Goal: Task Accomplishment & Management: Use online tool/utility

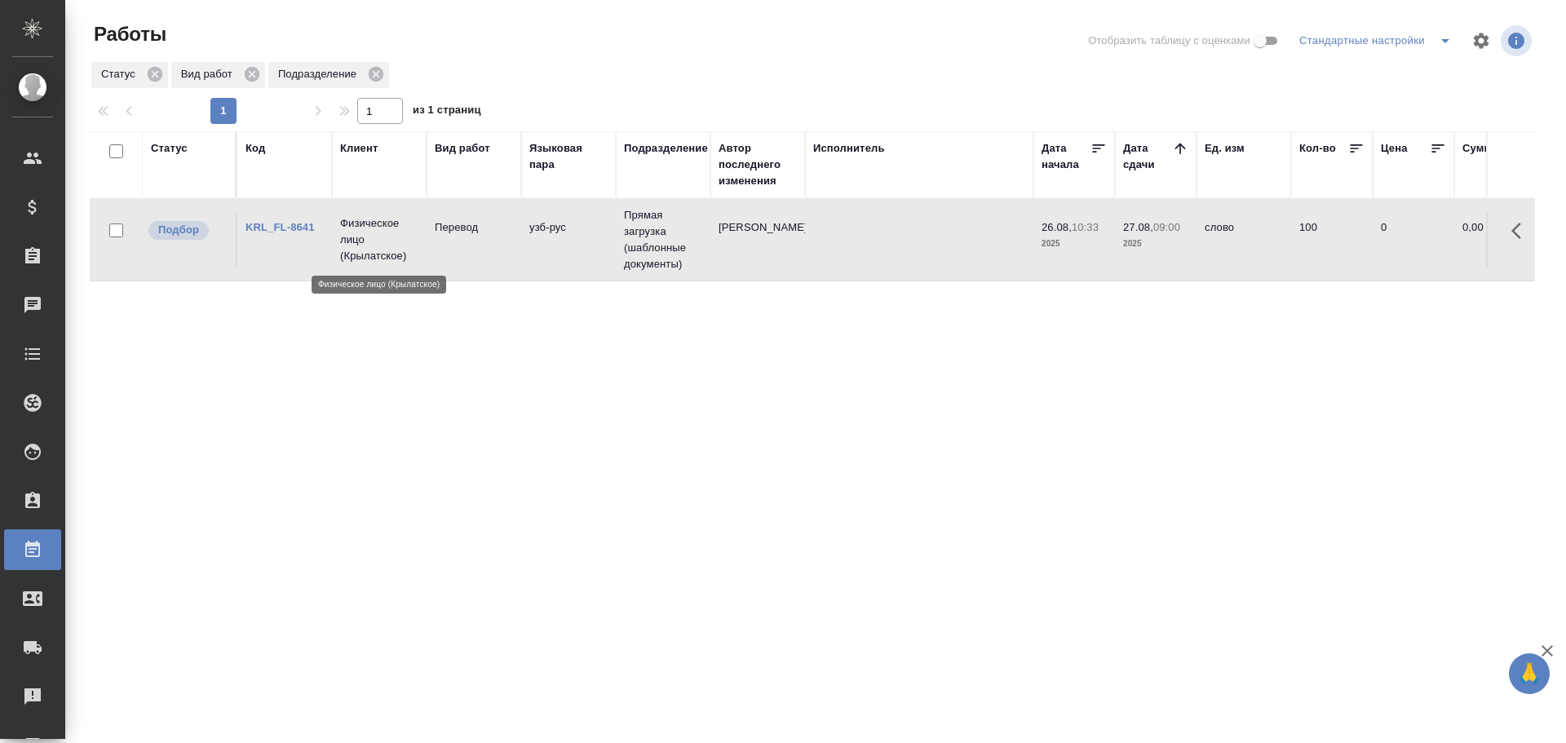
click at [373, 243] on p "Физическое лицо (Крылатское)" at bounding box center [379, 239] width 78 height 49
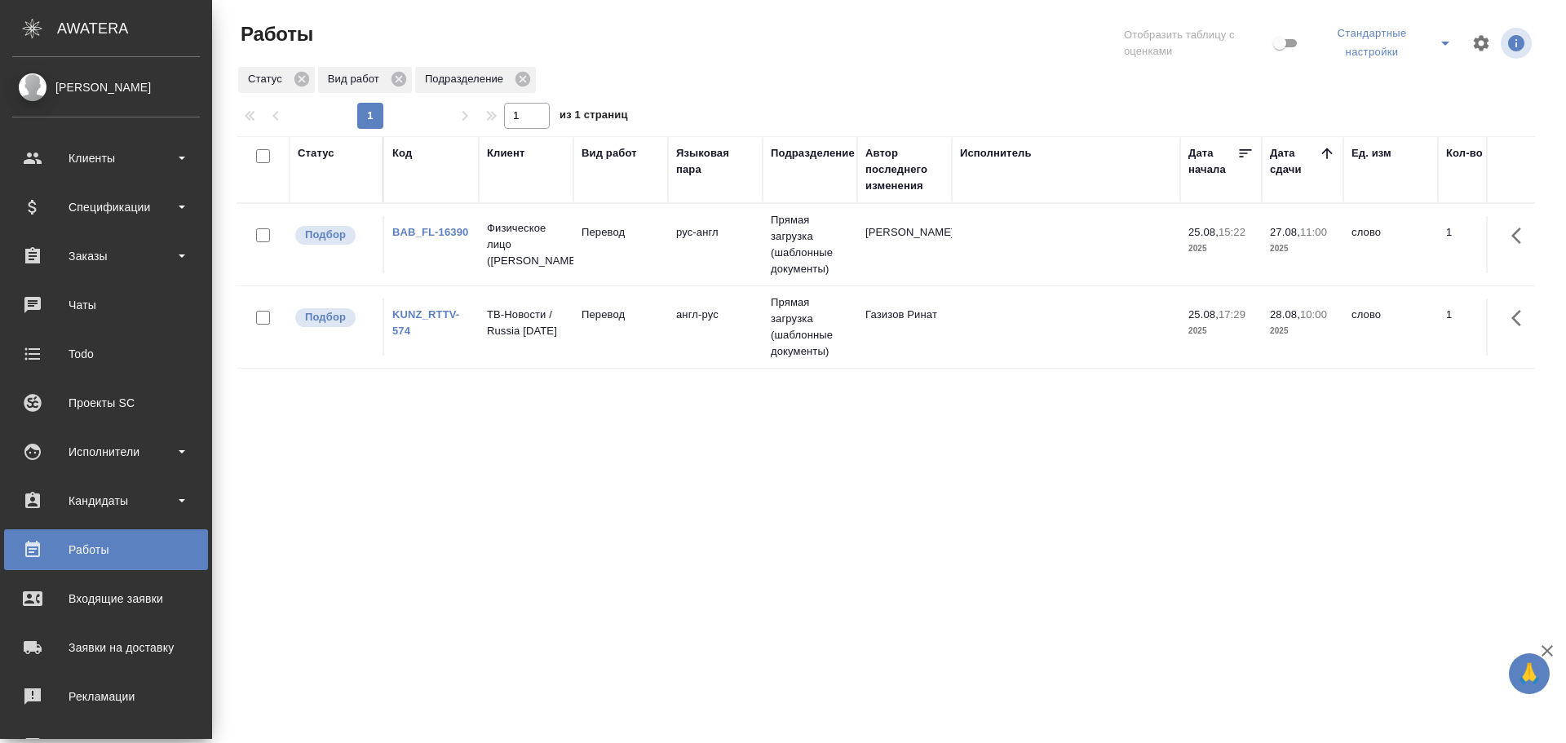
click at [570, 263] on td "Физическое лицо (Бабушкинская)" at bounding box center [526, 244] width 95 height 65
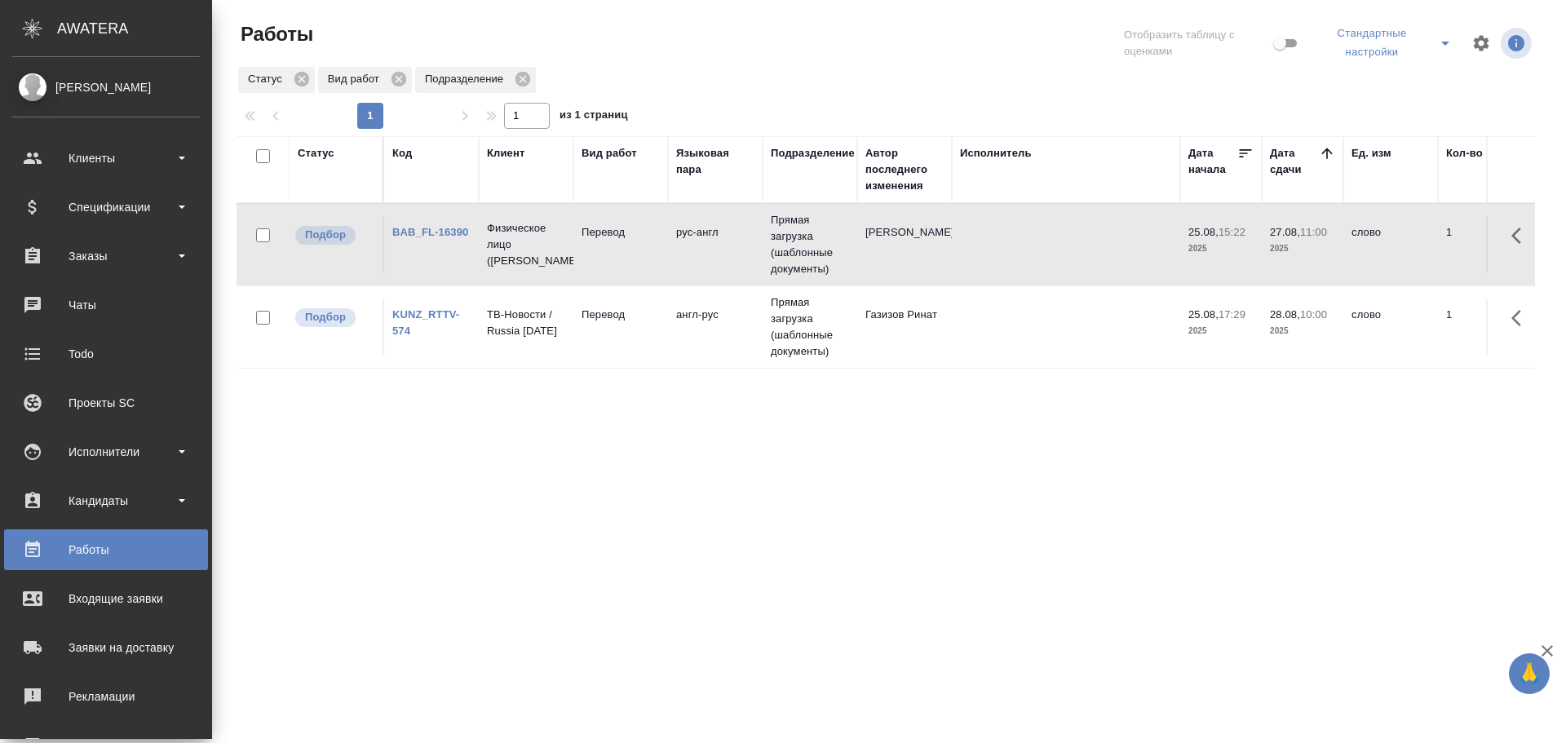
click at [570, 263] on td "Физическое лицо (Бабушкинская)" at bounding box center [526, 244] width 95 height 65
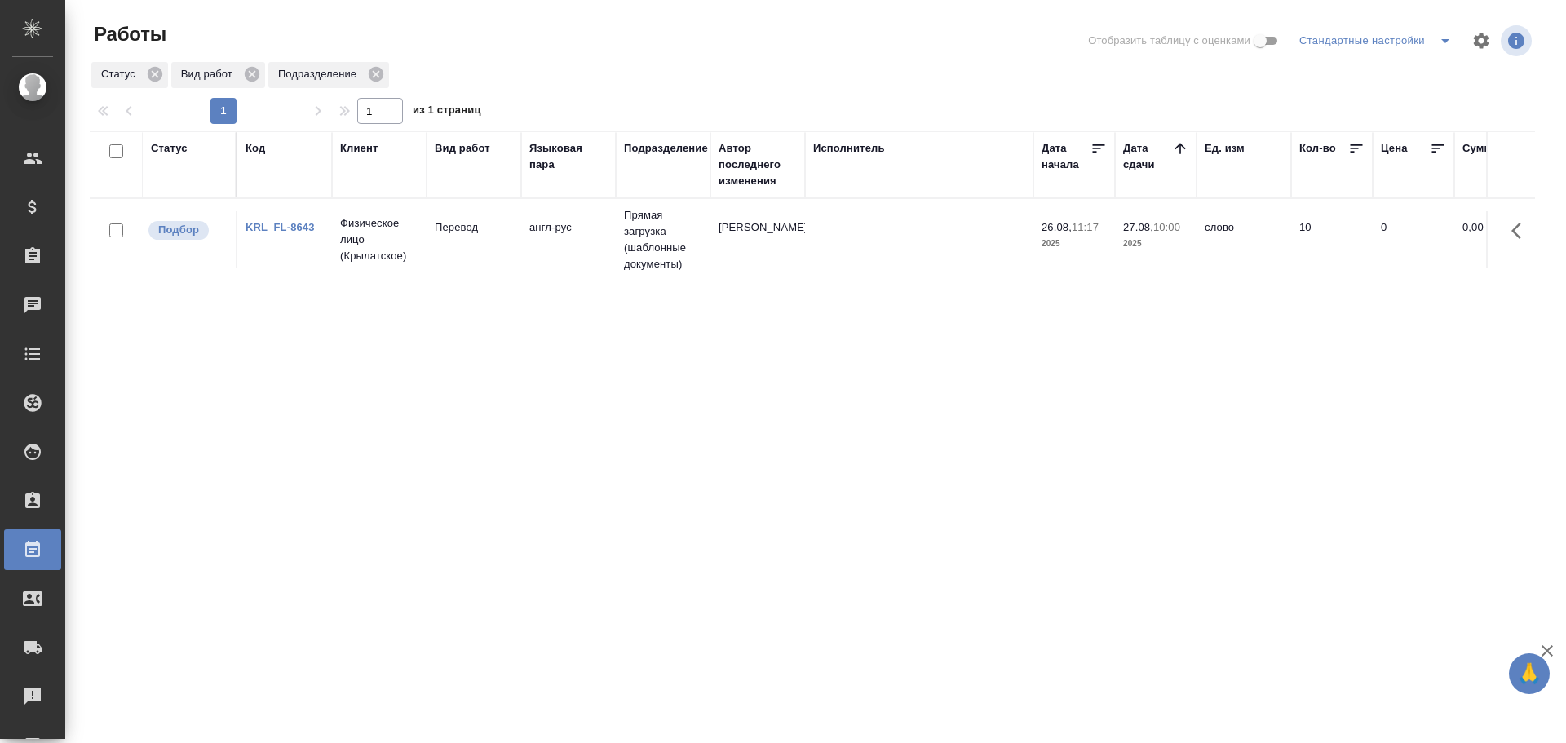
click at [497, 267] on td "Перевод" at bounding box center [474, 239] width 95 height 57
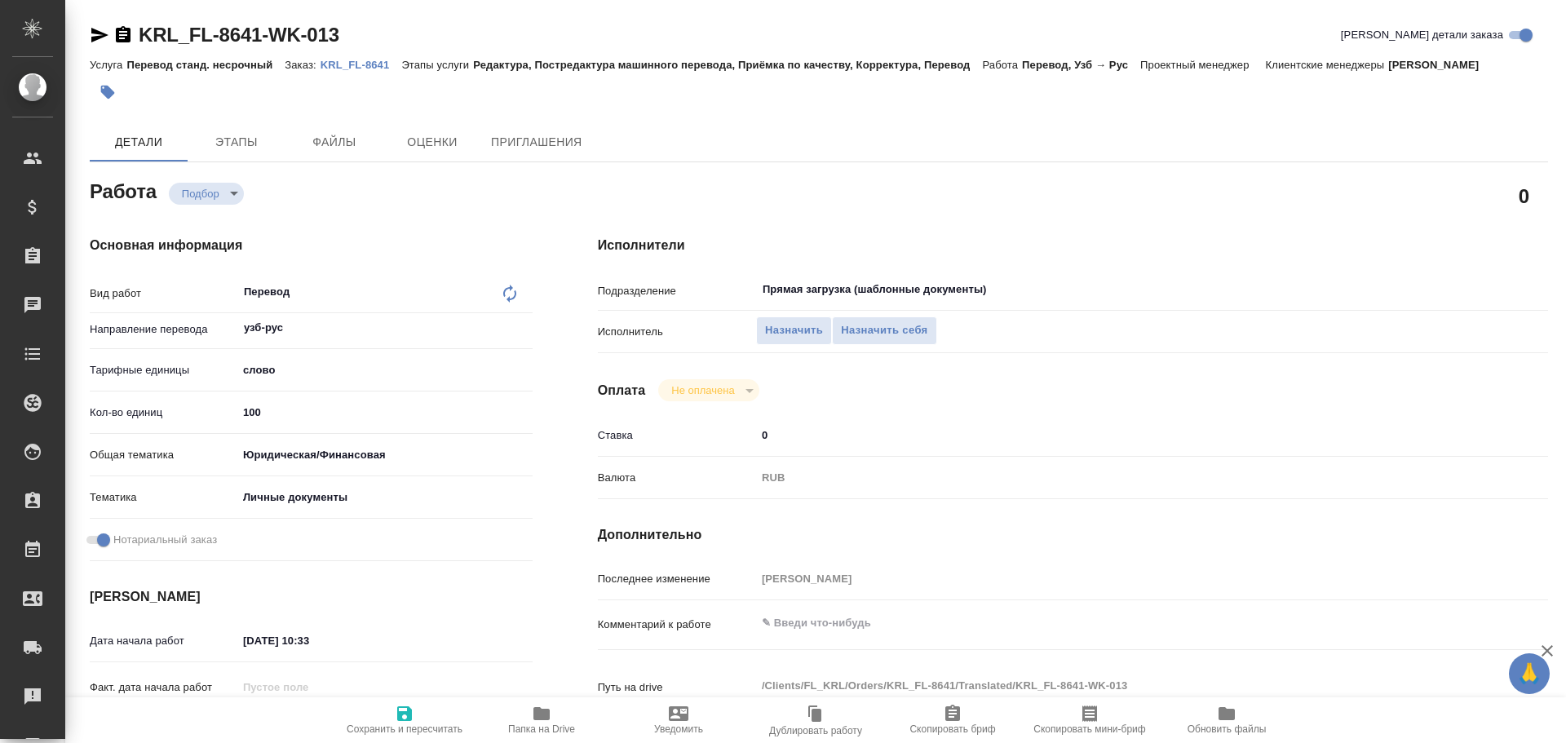
type textarea "x"
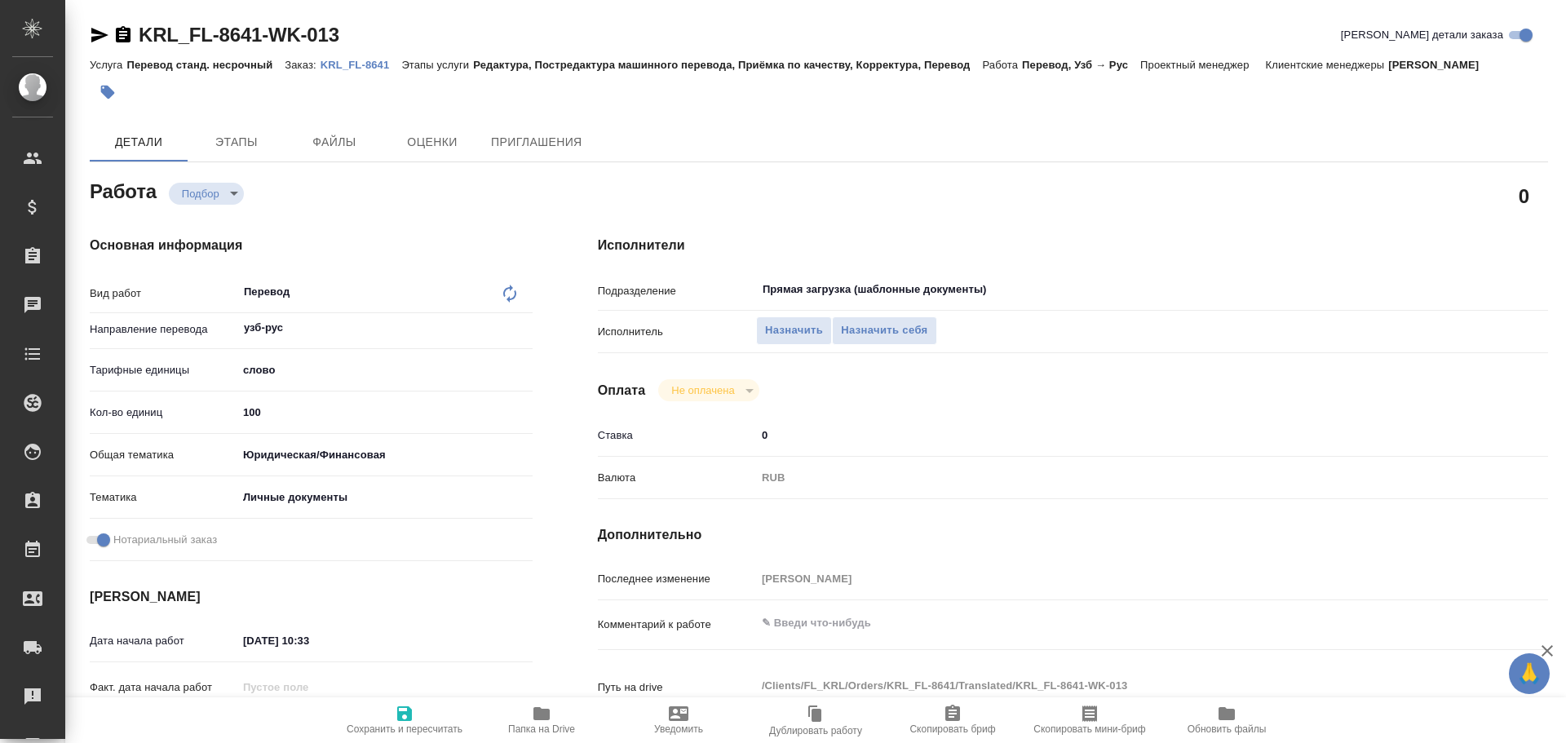
type textarea "x"
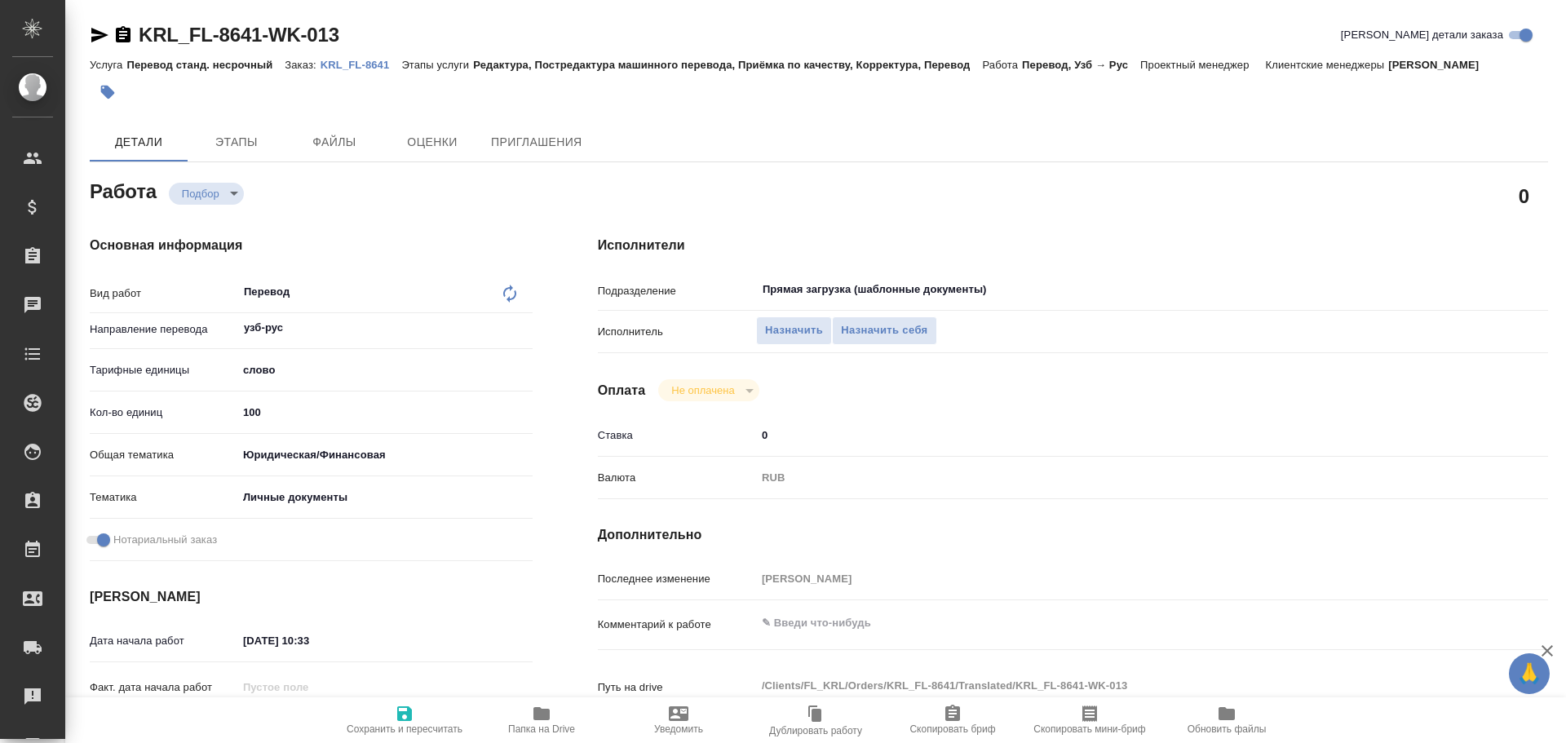
type textarea "x"
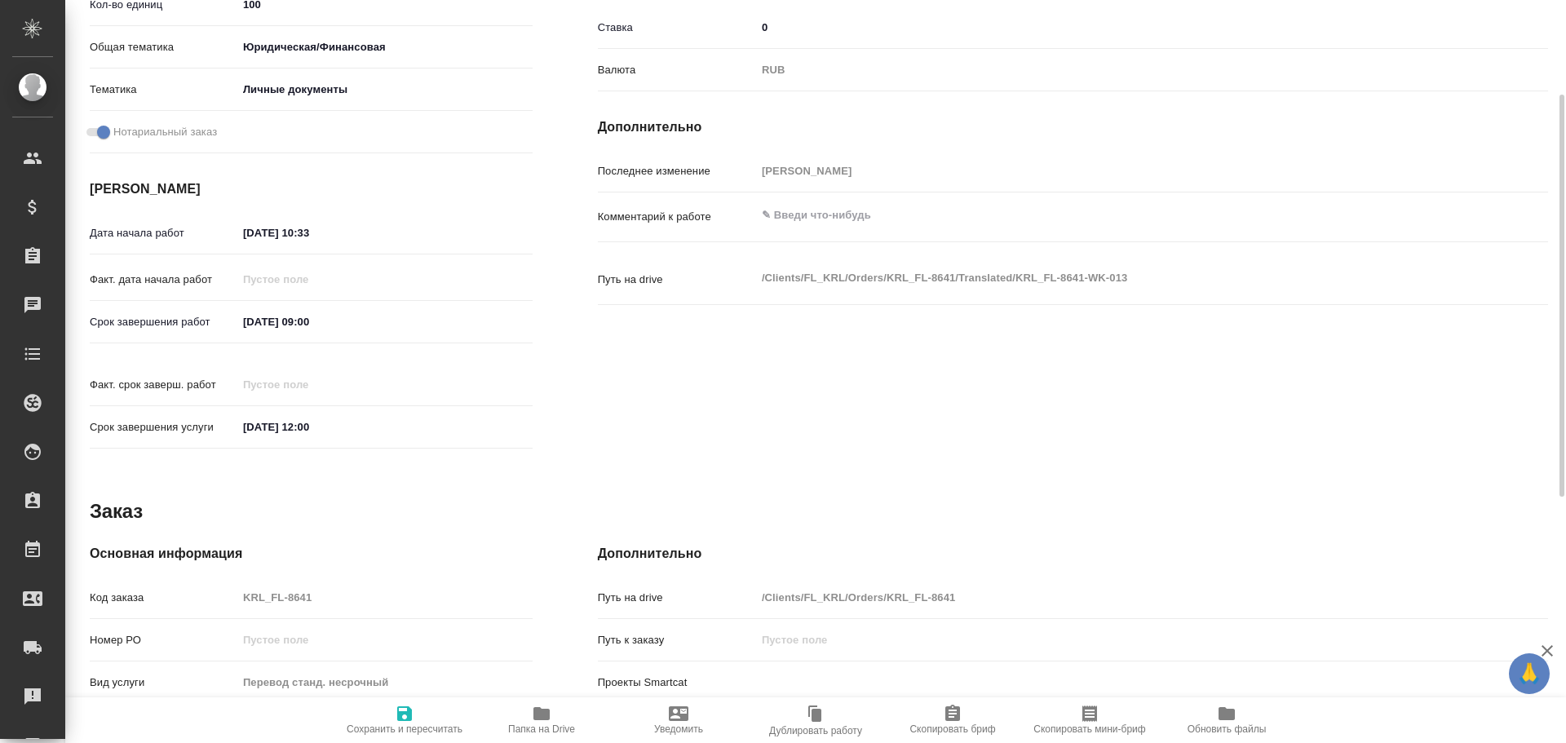
scroll to position [629, 0]
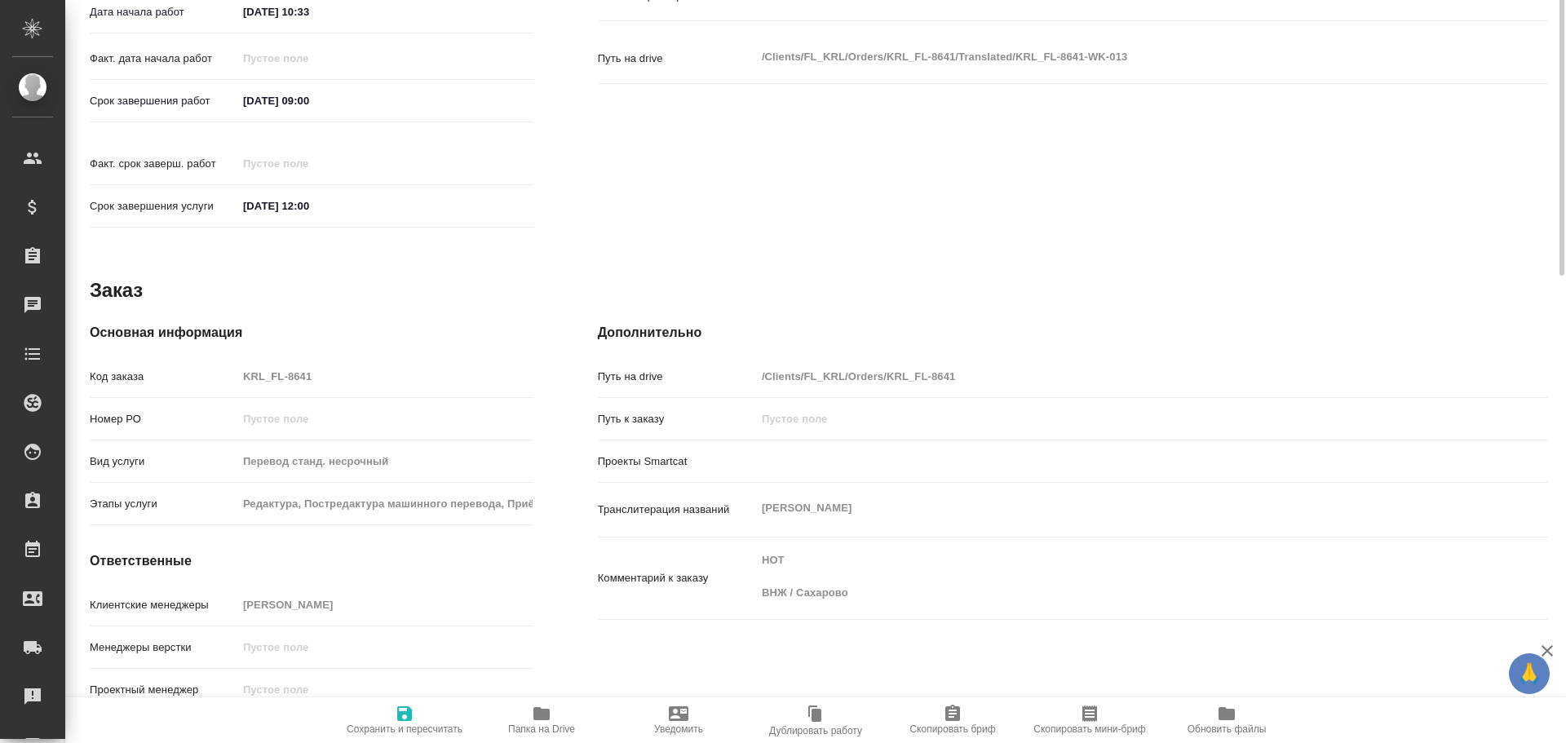
type textarea "x"
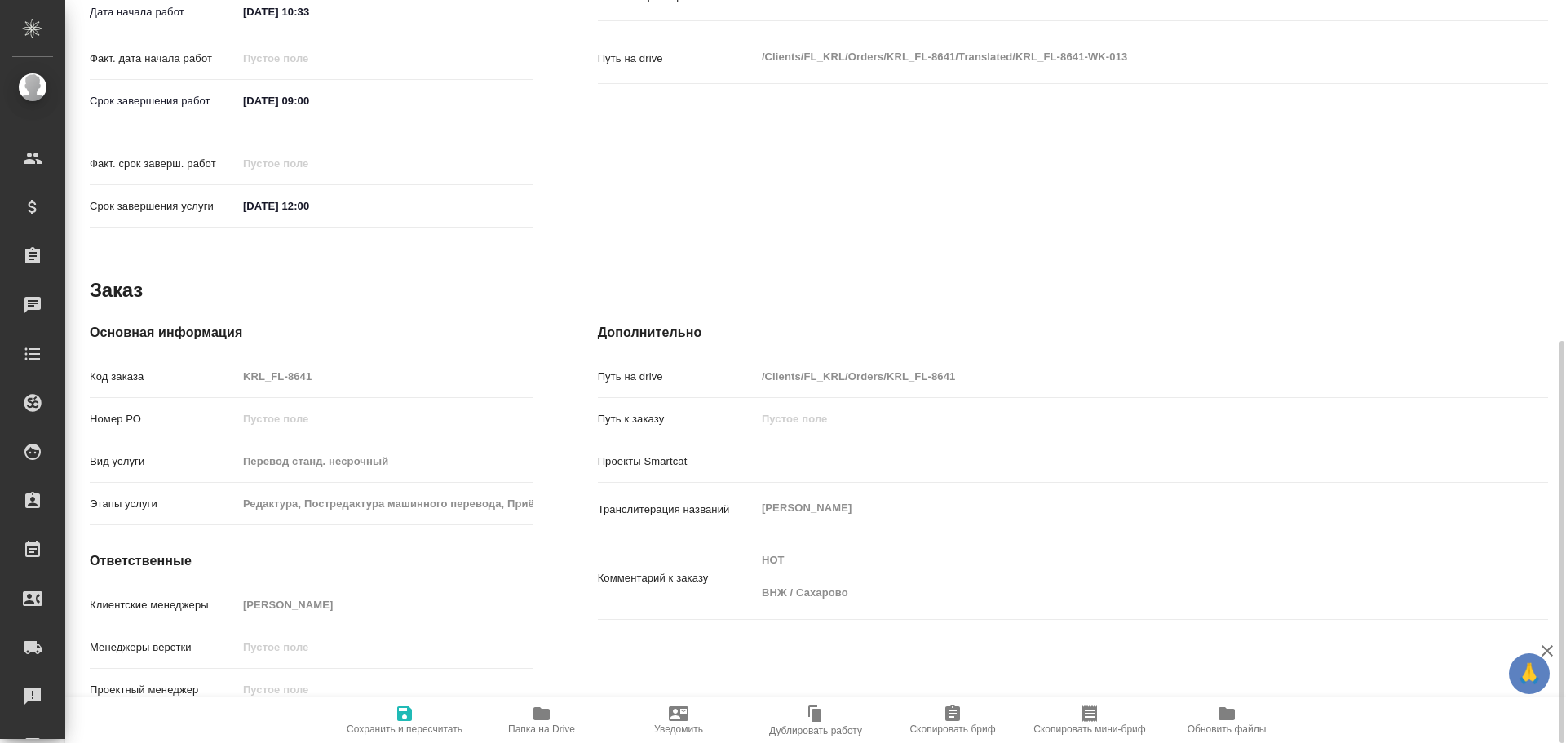
type textarea "x"
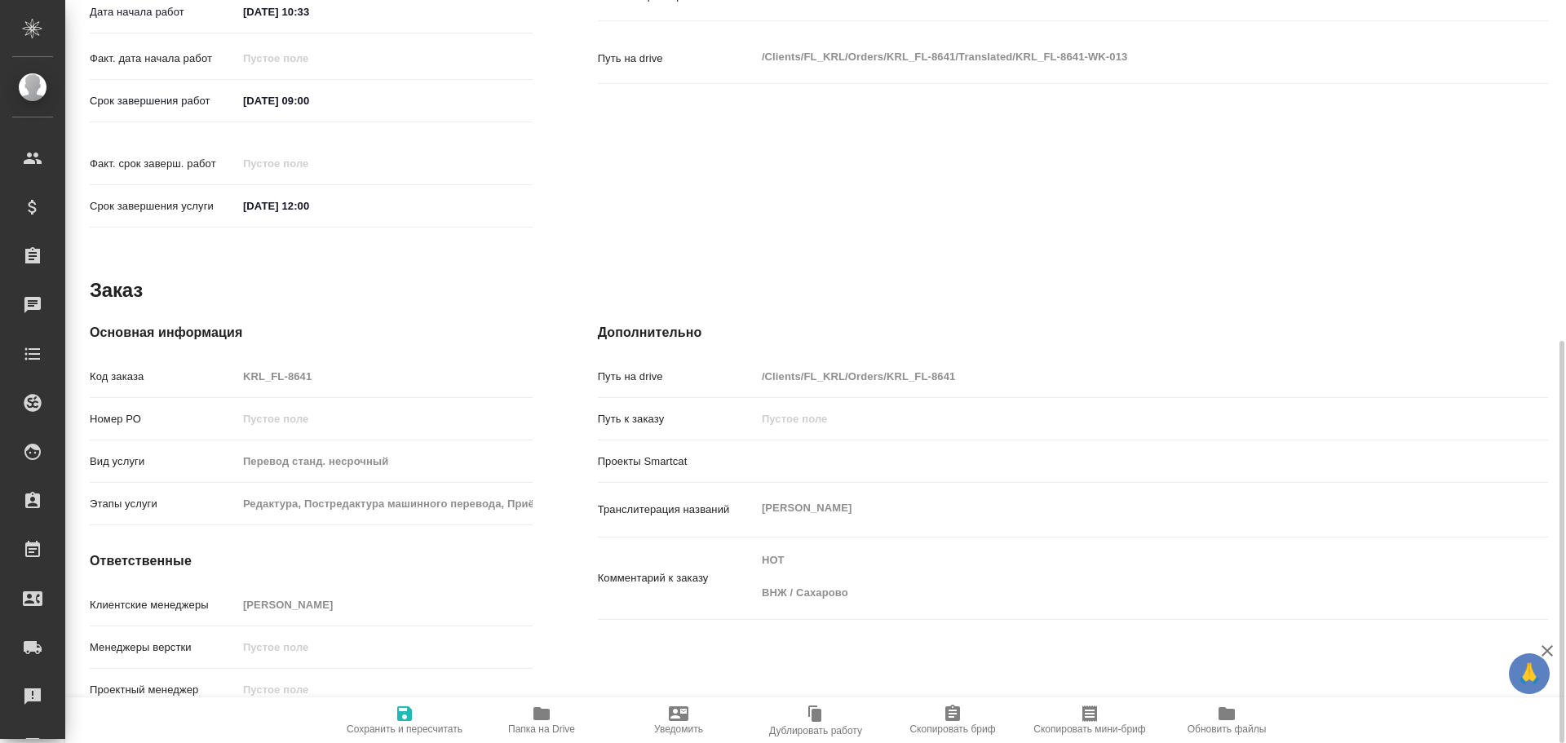
type textarea "x"
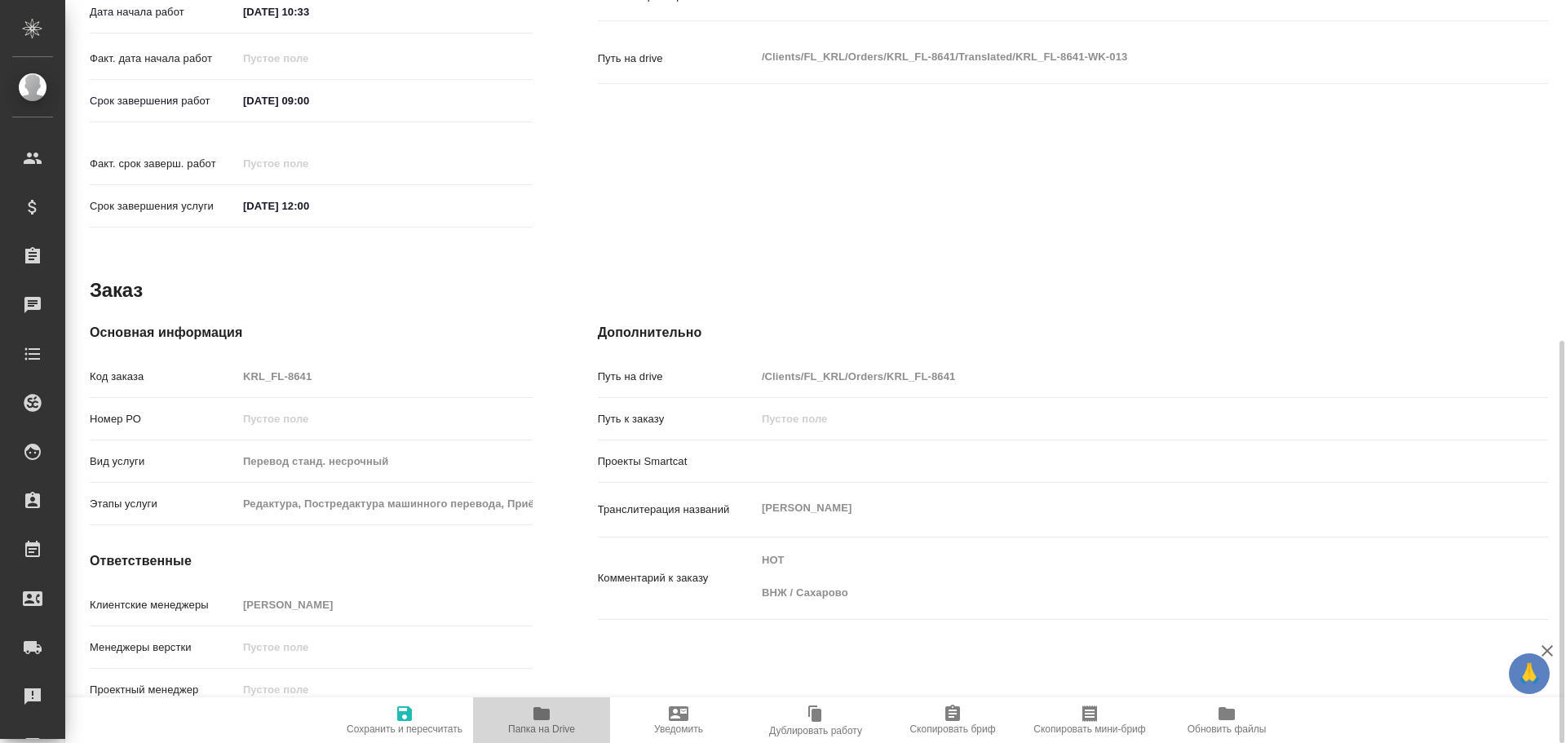
click at [531, 722] on span "Папка на Drive" at bounding box center [541, 719] width 117 height 31
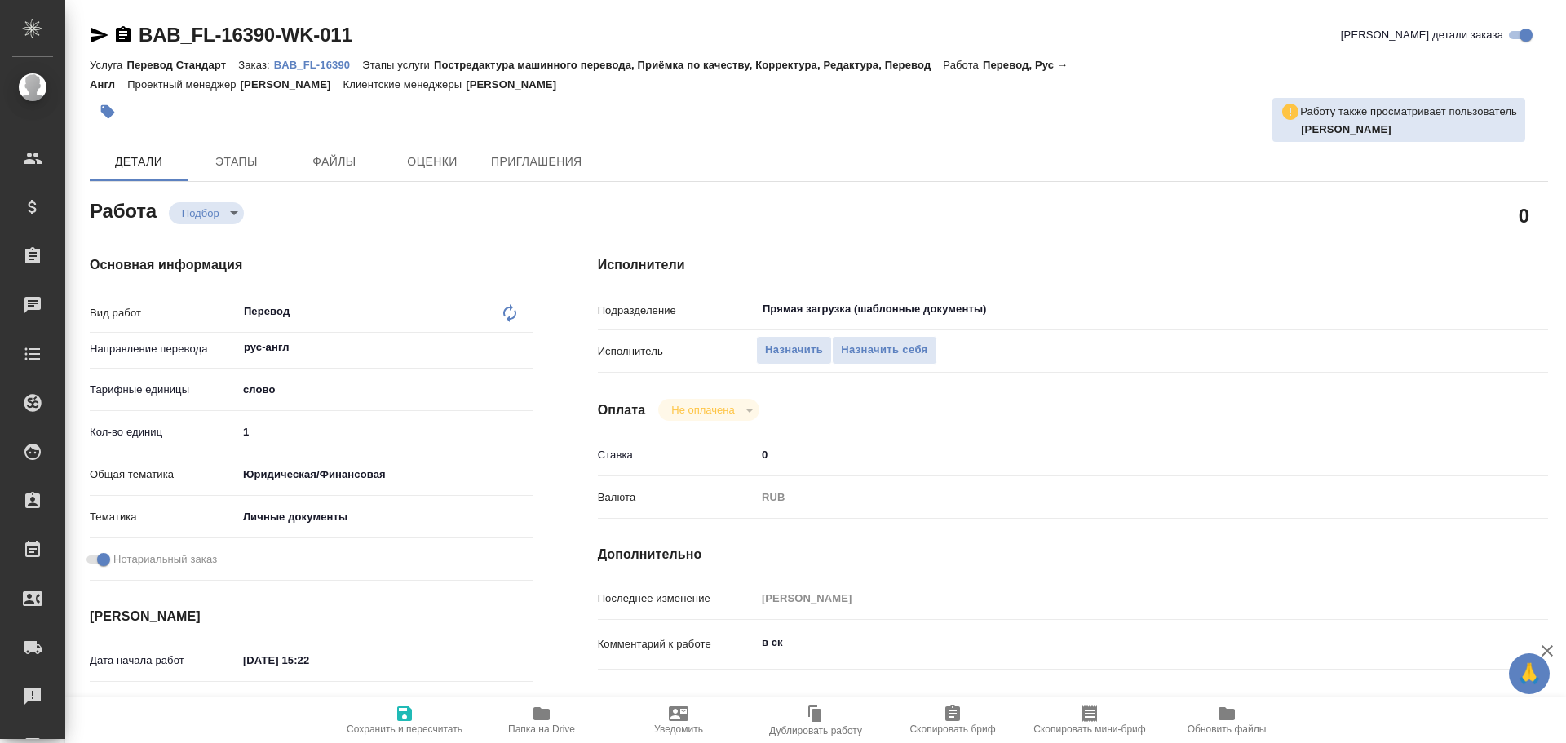
type textarea "x"
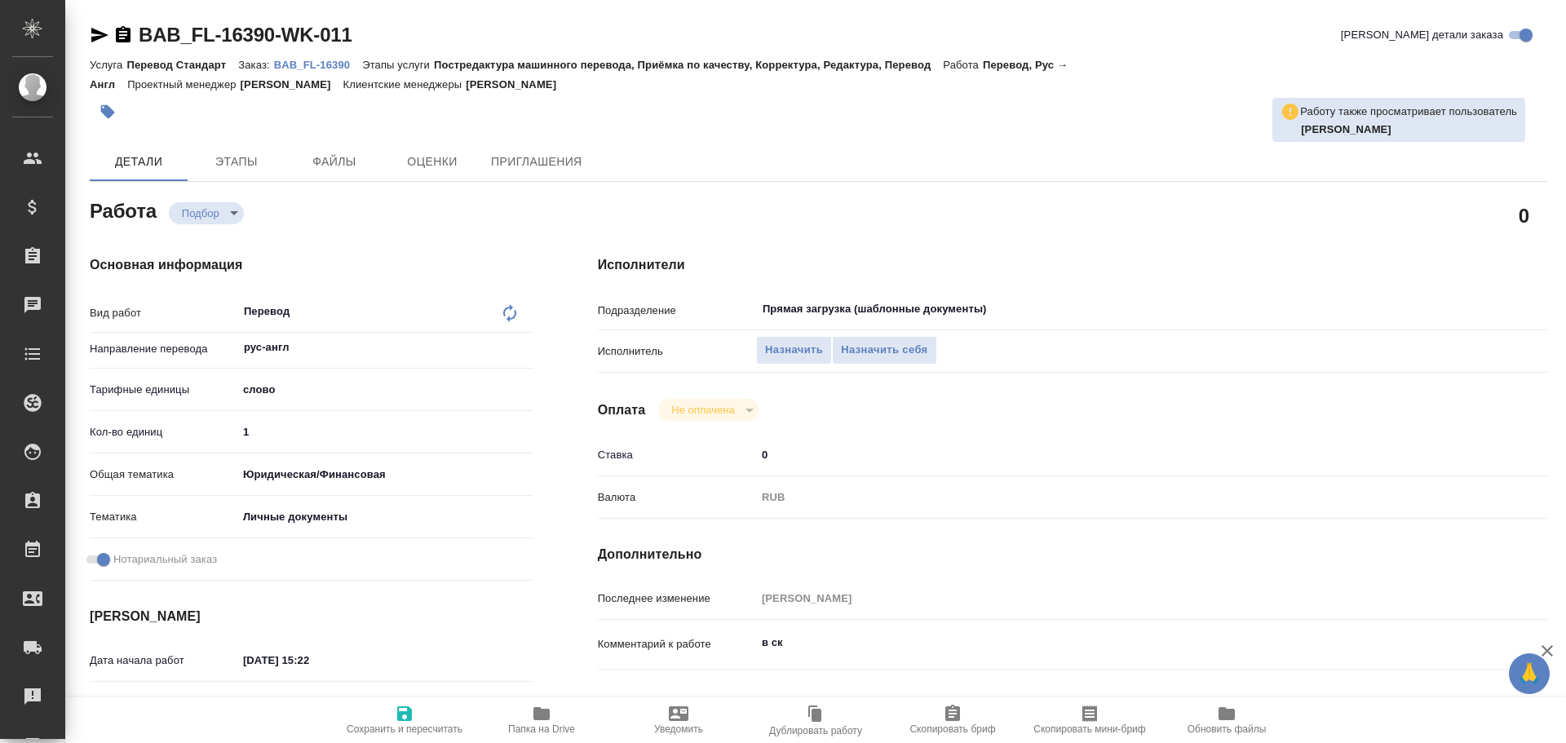
type textarea "x"
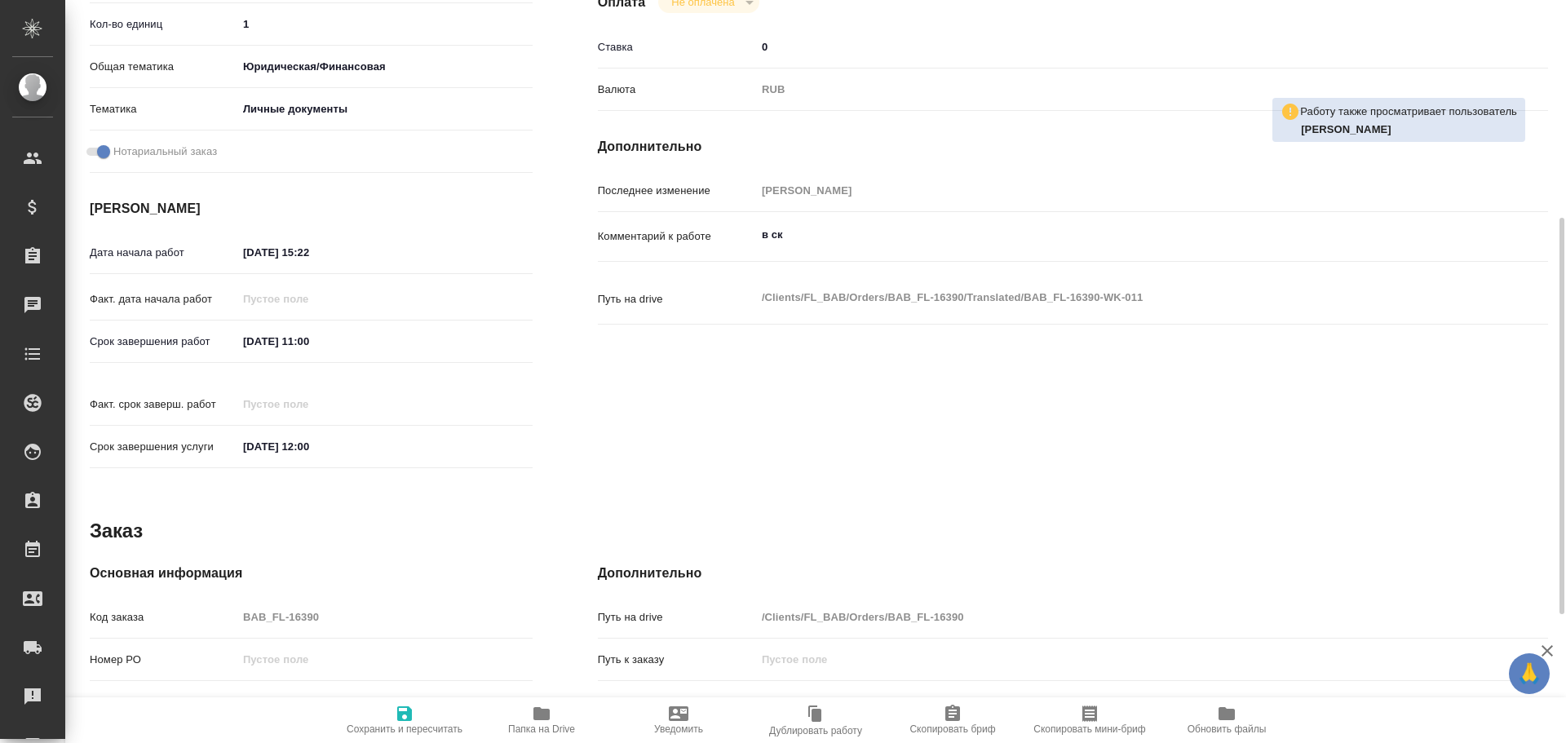
type textarea "x"
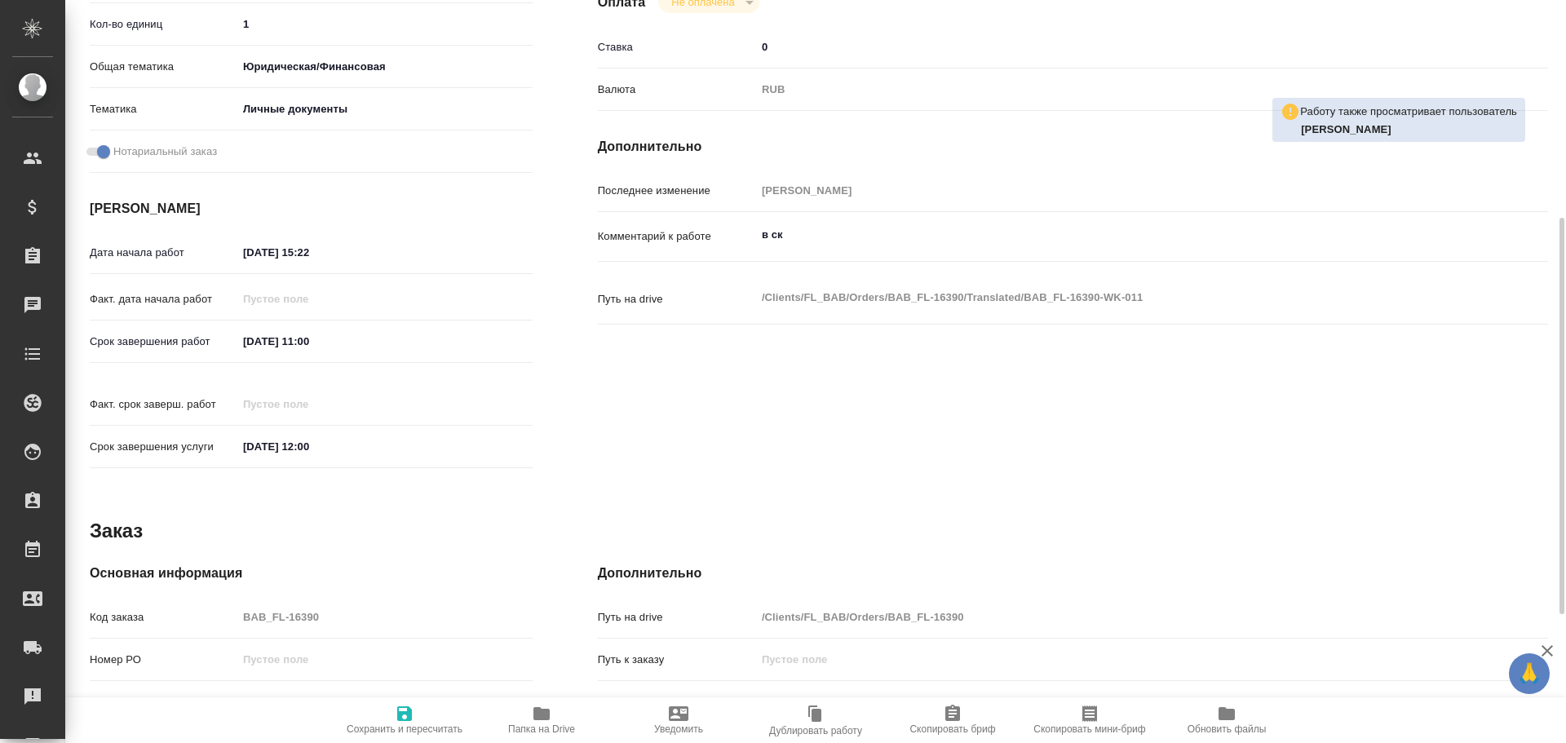
scroll to position [649, 0]
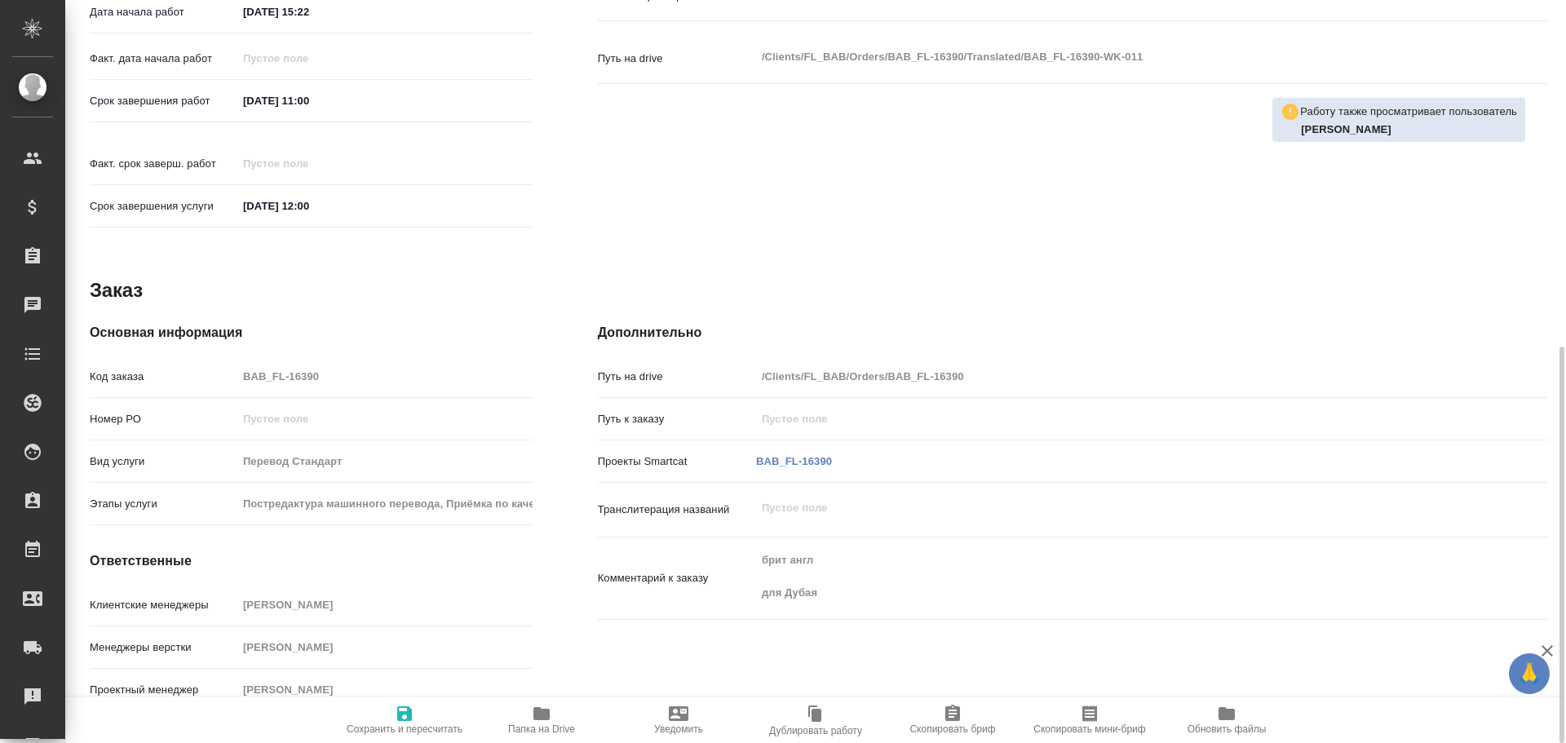
type textarea "x"
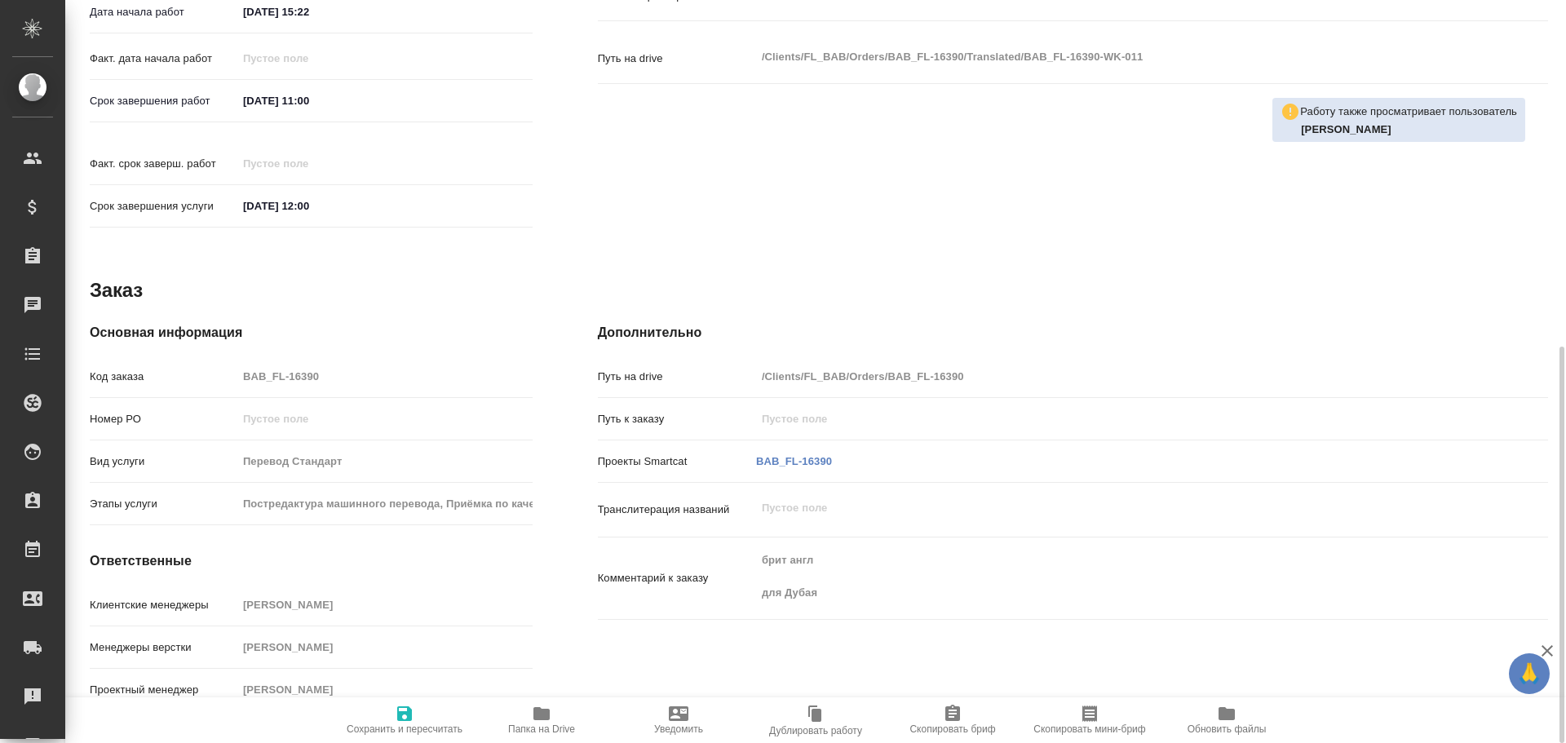
type textarea "x"
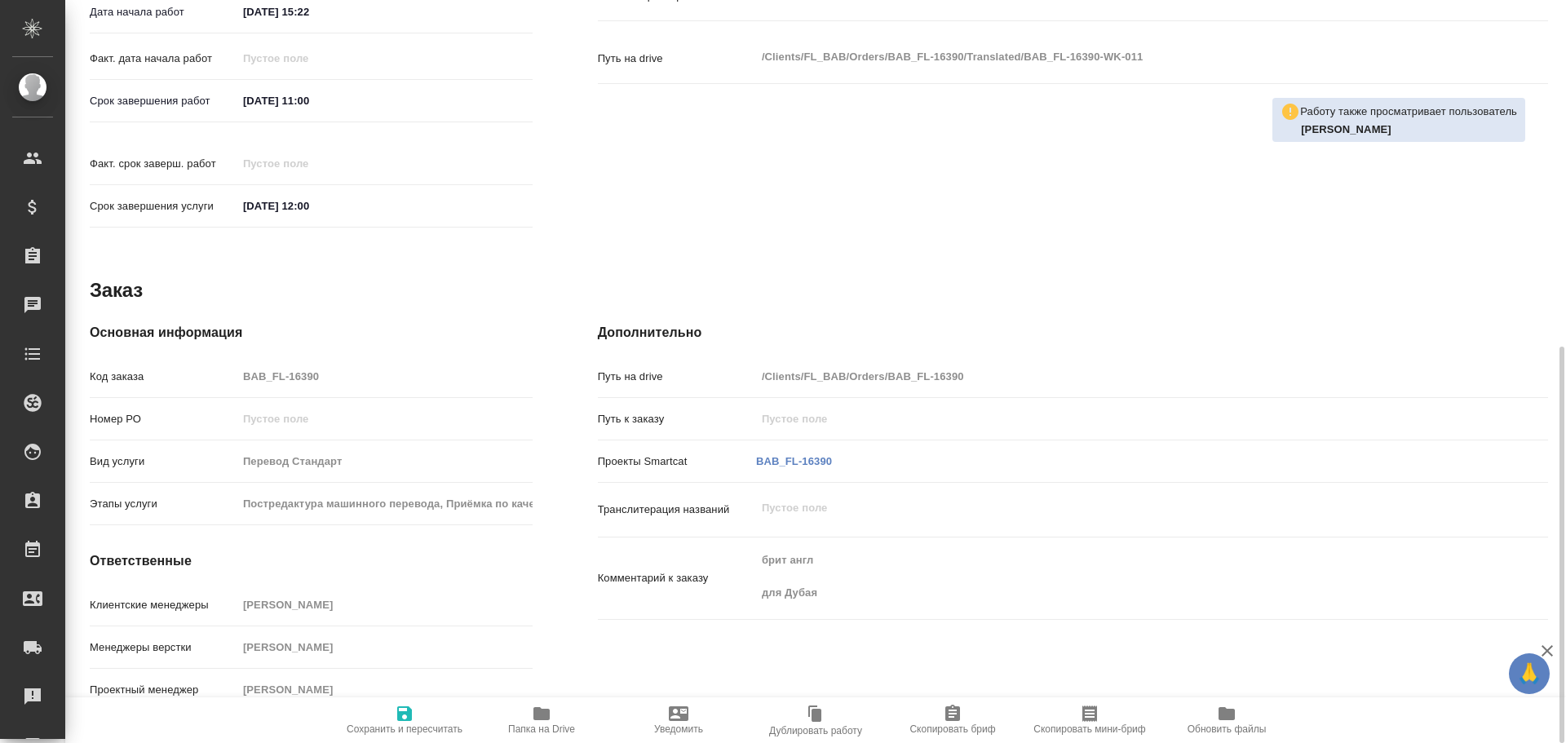
click at [521, 725] on span "Папка на Drive" at bounding box center [541, 729] width 67 height 11
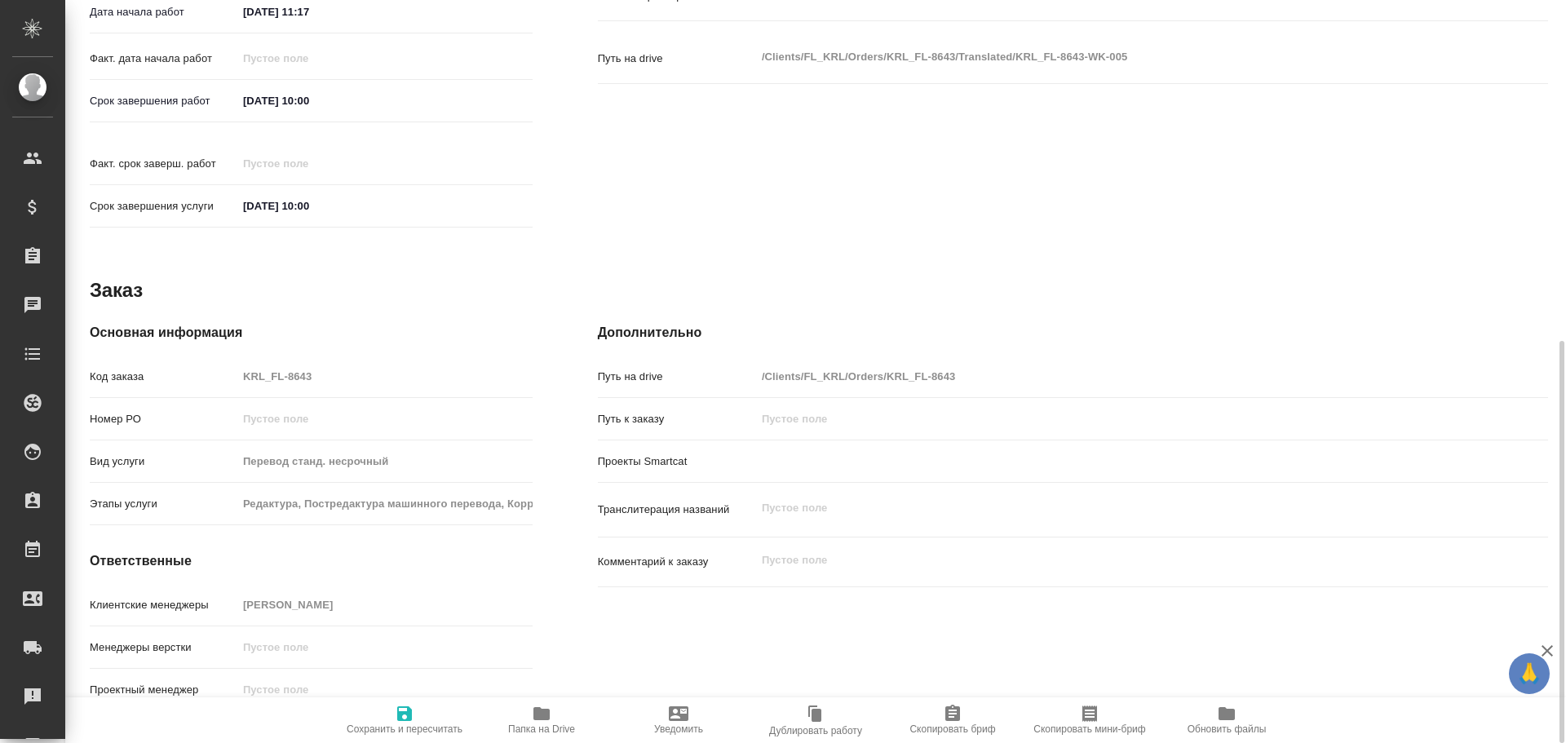
type textarea "x"
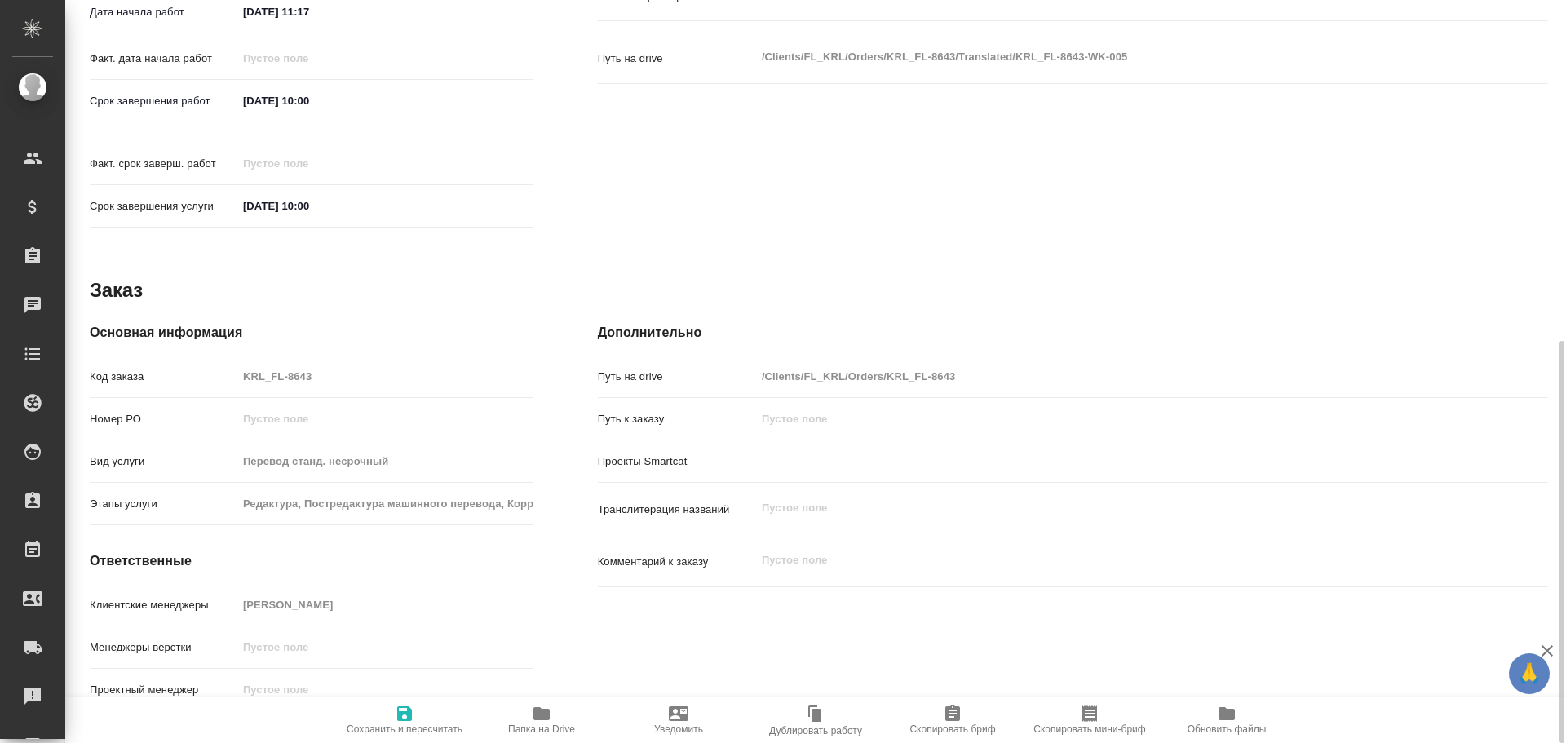
scroll to position [629, 0]
type textarea "x"
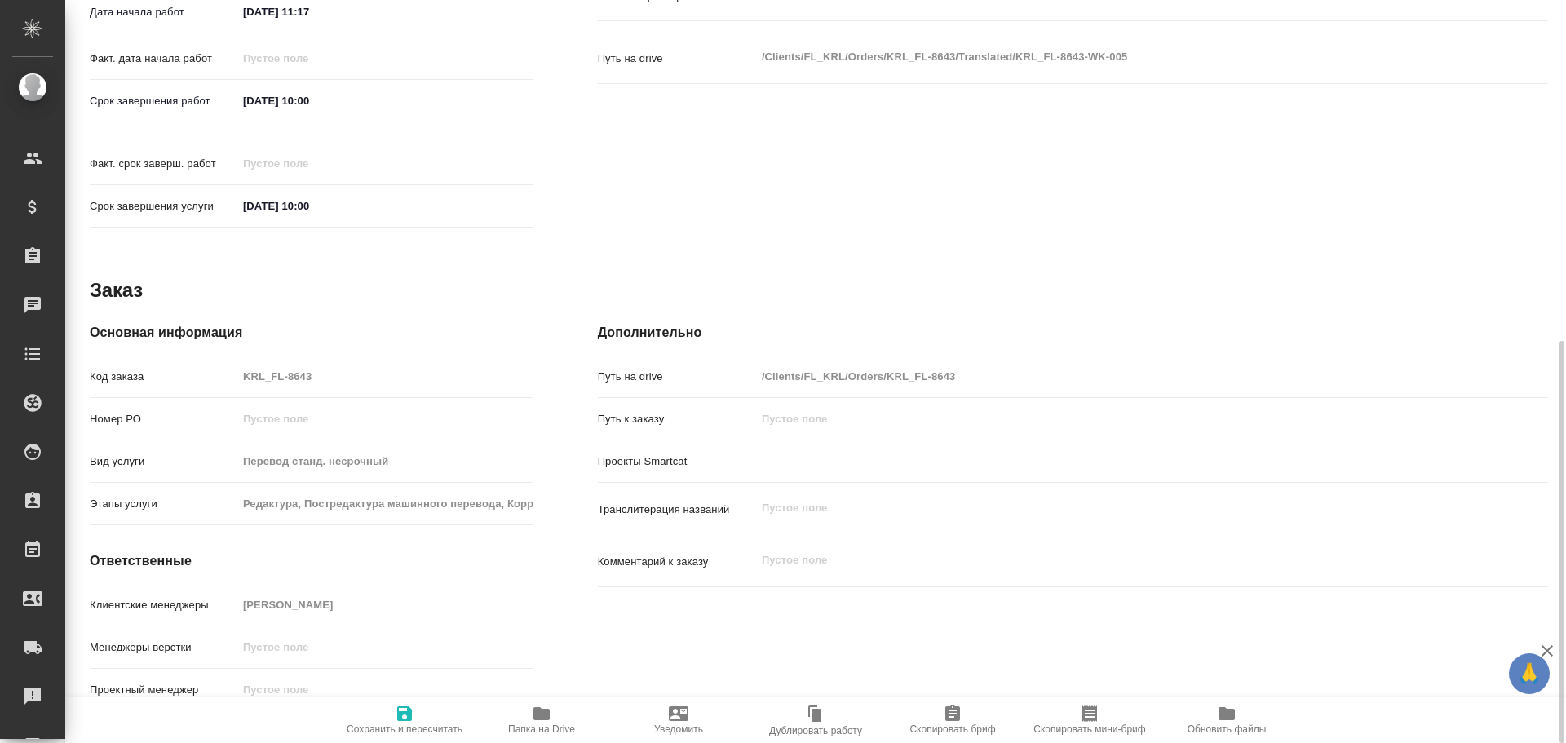
type textarea "x"
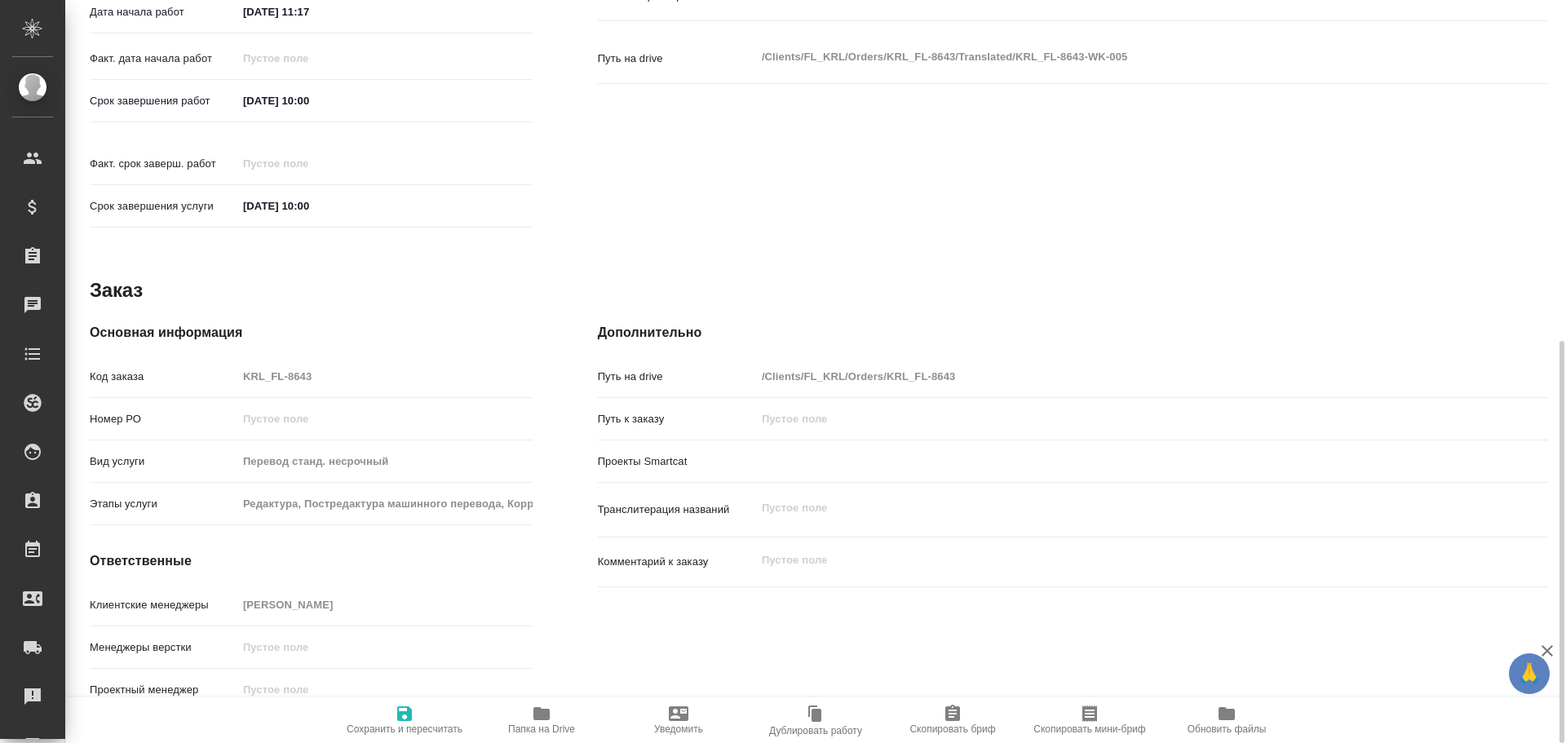
type textarea "x"
click at [548, 720] on icon "button" at bounding box center [542, 713] width 16 height 13
